Goal: Task Accomplishment & Management: Manage account settings

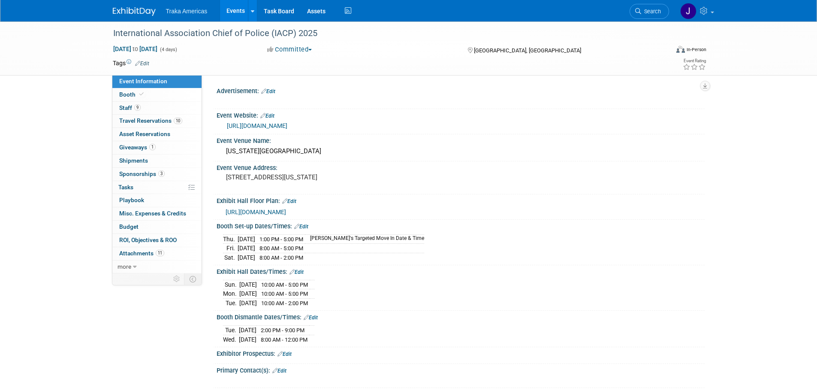
select select "National"
drag, startPoint x: 144, startPoint y: 9, endPoint x: 141, endPoint y: 13, distance: 5.6
click at [144, 9] on img at bounding box center [134, 11] width 43 height 9
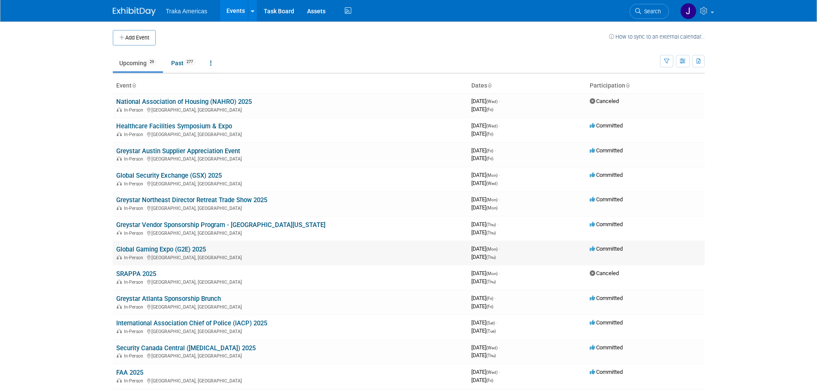
click at [175, 247] on link "Global Gaming Expo (G2E) 2025" at bounding box center [161, 249] width 90 height 8
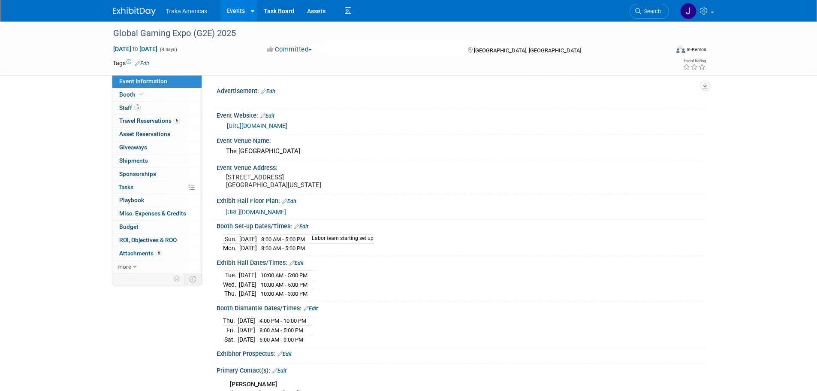
select select "National"
click at [144, 122] on span "Travel Reservations 5" at bounding box center [149, 120] width 61 height 7
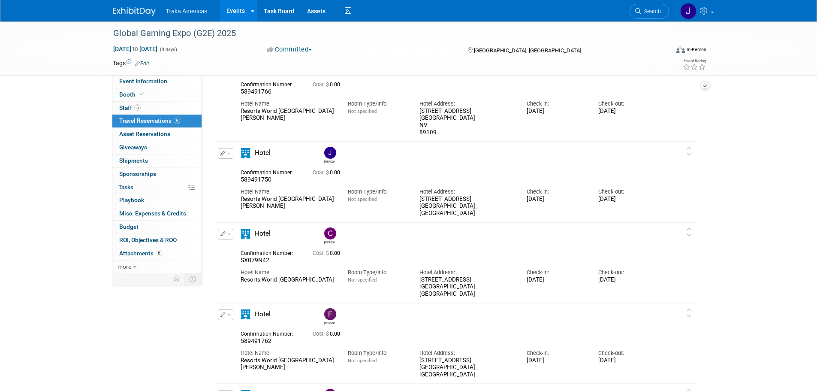
scroll to position [43, 0]
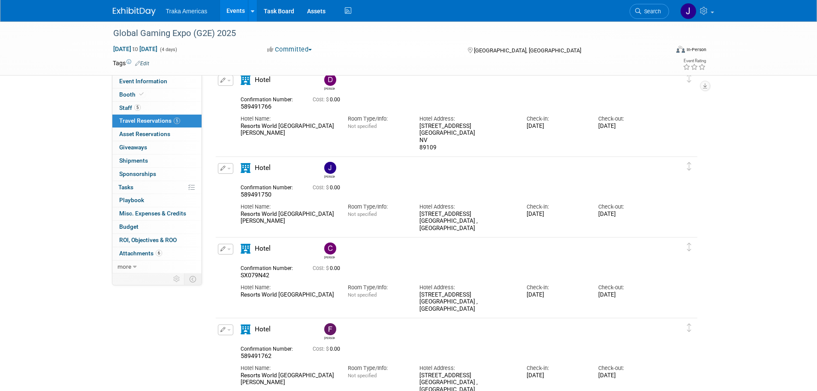
click at [122, 9] on img at bounding box center [134, 11] width 43 height 9
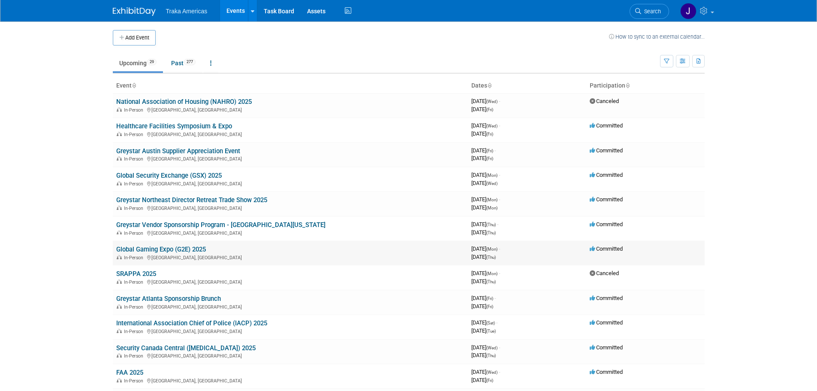
click at [175, 247] on link "Global Gaming Expo (G2E) 2025" at bounding box center [161, 249] width 90 height 8
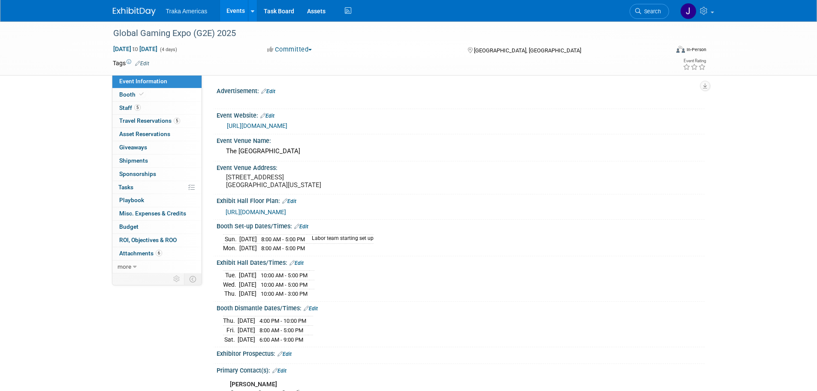
select select "National"
click at [182, 120] on link "5 Travel Reservations 5" at bounding box center [156, 120] width 89 height 13
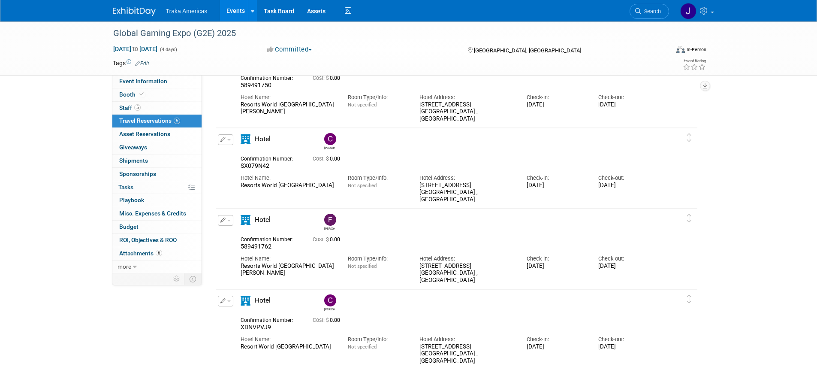
scroll to position [171, 0]
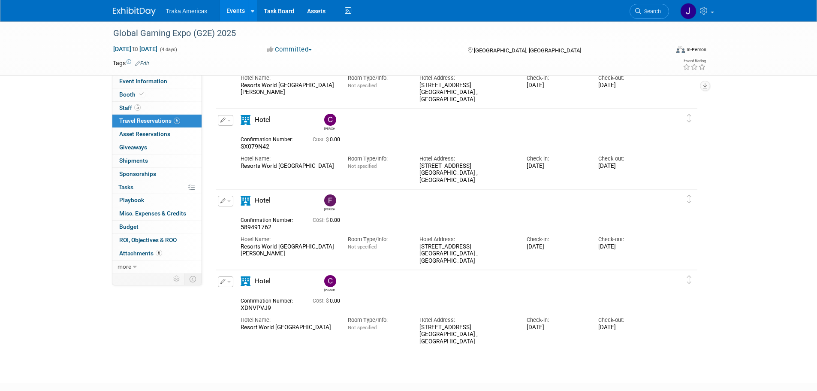
click at [231, 284] on button "button" at bounding box center [225, 281] width 15 height 11
click at [247, 300] on button "Edit Reservation" at bounding box center [254, 296] width 72 height 12
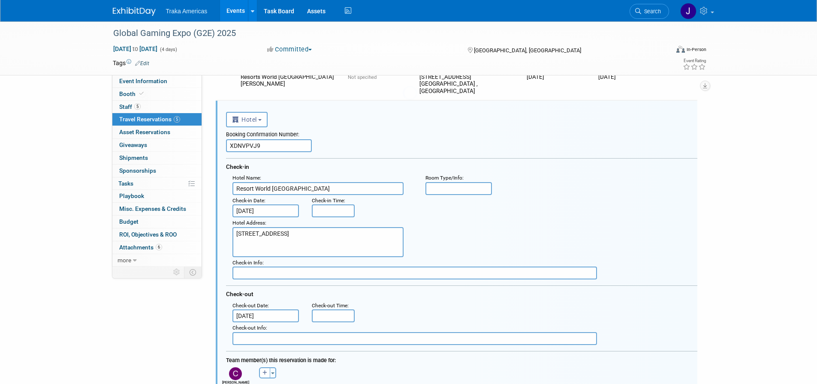
scroll to position [0, 0]
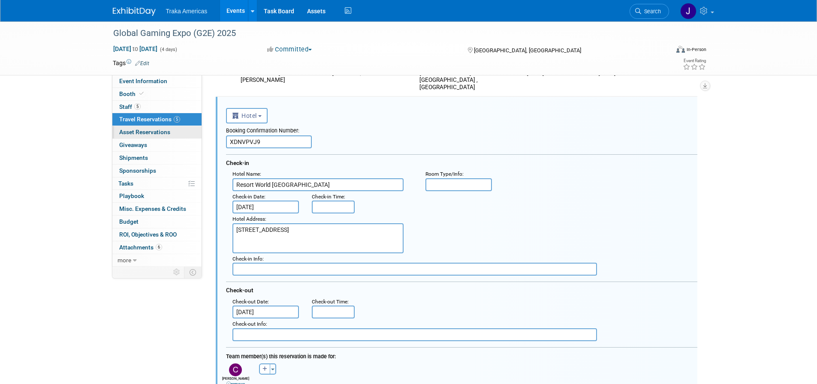
drag, startPoint x: 257, startPoint y: 140, endPoint x: 193, endPoint y: 140, distance: 63.9
click at [193, 140] on div "Event Information Event Info Booth Booth 5 Staff 5 Staff 5 Travel Reservations …" at bounding box center [408, 139] width 604 height 925
paste input "589491755"
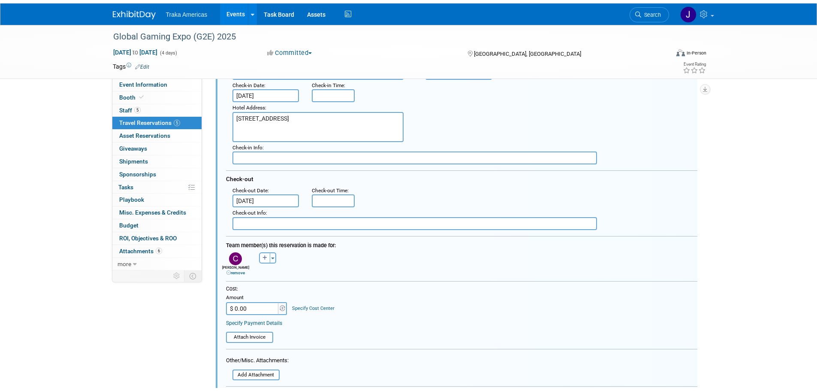
scroll to position [559, 0]
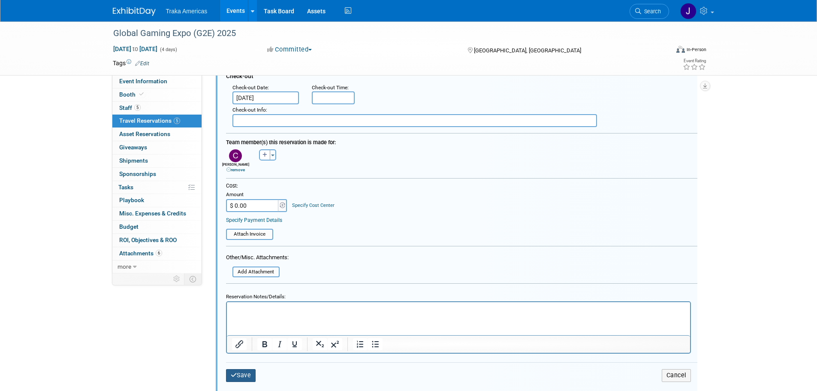
type input "589491755"
click at [246, 373] on button "Save" at bounding box center [241, 375] width 30 height 12
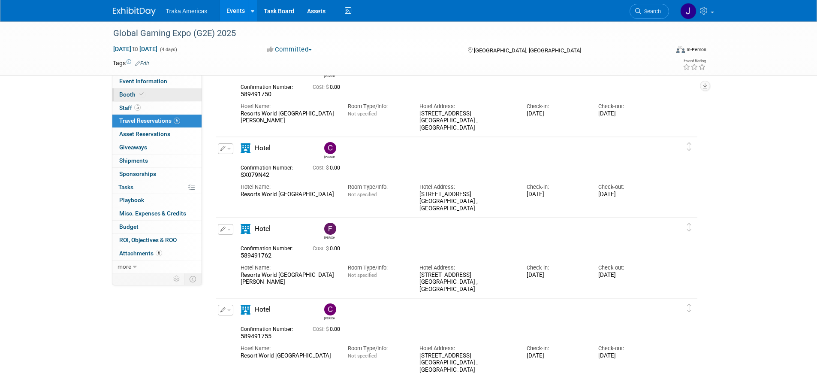
scroll to position [0, 0]
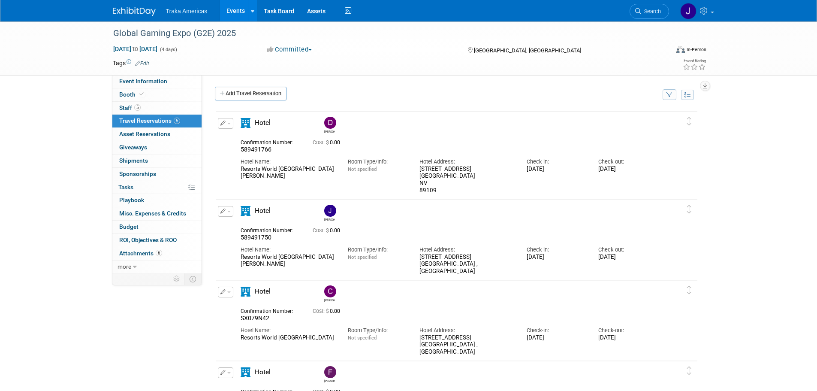
click at [135, 9] on img at bounding box center [134, 11] width 43 height 9
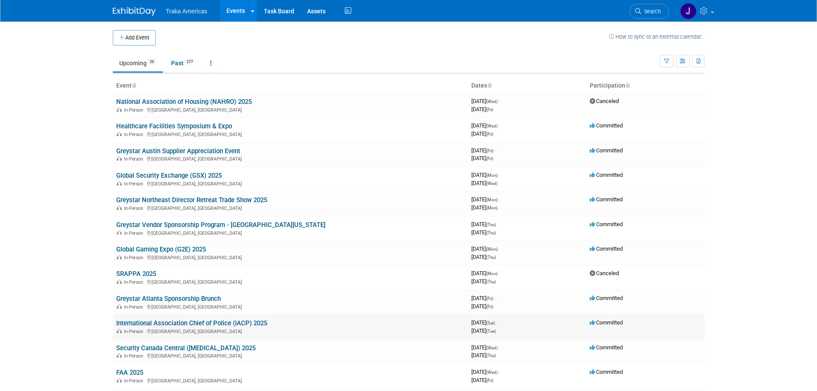
click at [179, 322] on link "International Association Chief of Police (IACP) 2025" at bounding box center [191, 323] width 151 height 8
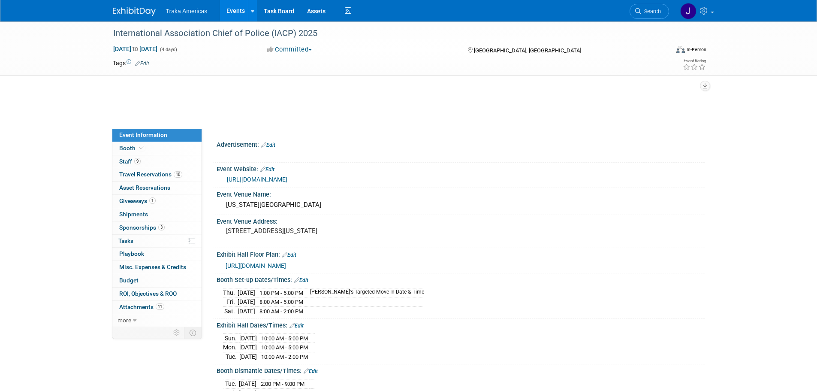
select select "National"
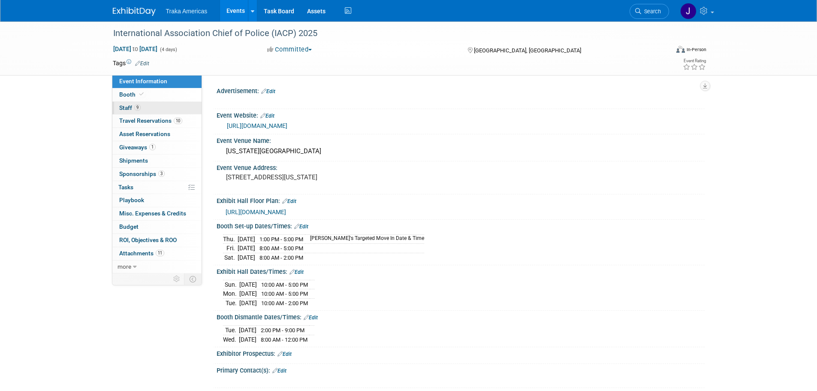
click at [150, 108] on link "9 Staff 9" at bounding box center [156, 108] width 89 height 13
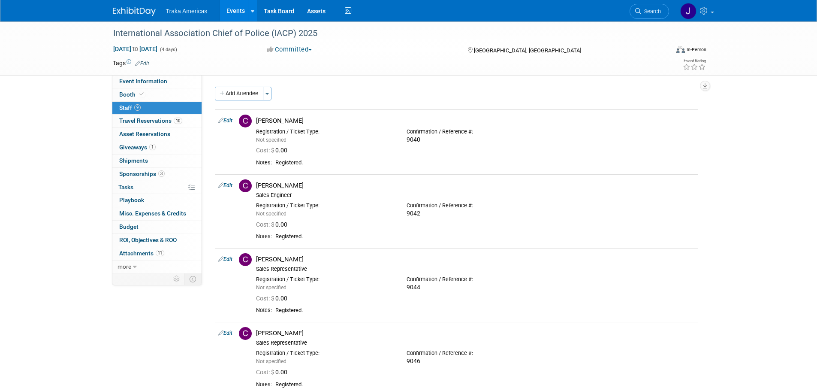
click at [129, 11] on img at bounding box center [134, 11] width 43 height 9
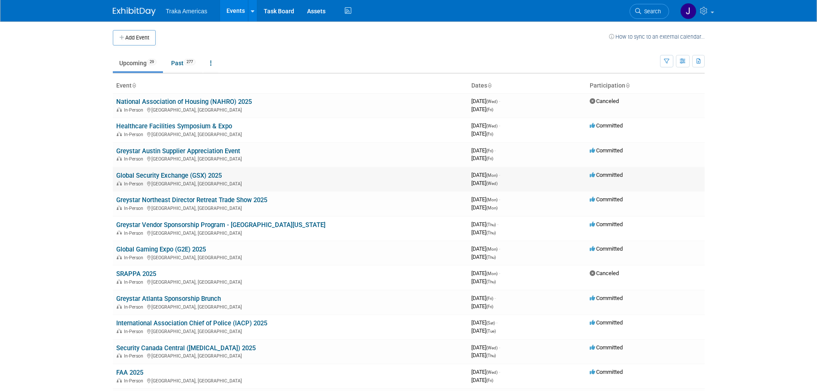
click at [171, 176] on link "Global Security Exchange (GSX) 2025" at bounding box center [168, 175] width 105 height 8
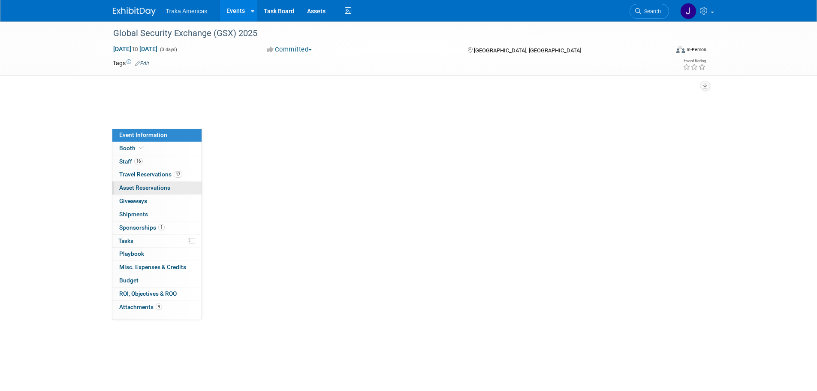
select select "National"
